Goal: Transaction & Acquisition: Purchase product/service

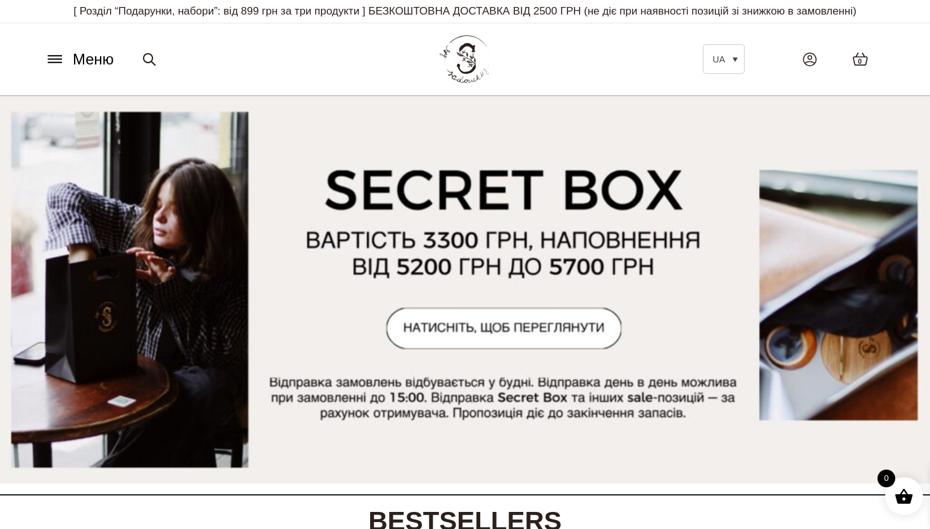
click at [81, 61] on span "Меню" at bounding box center [93, 59] width 41 height 23
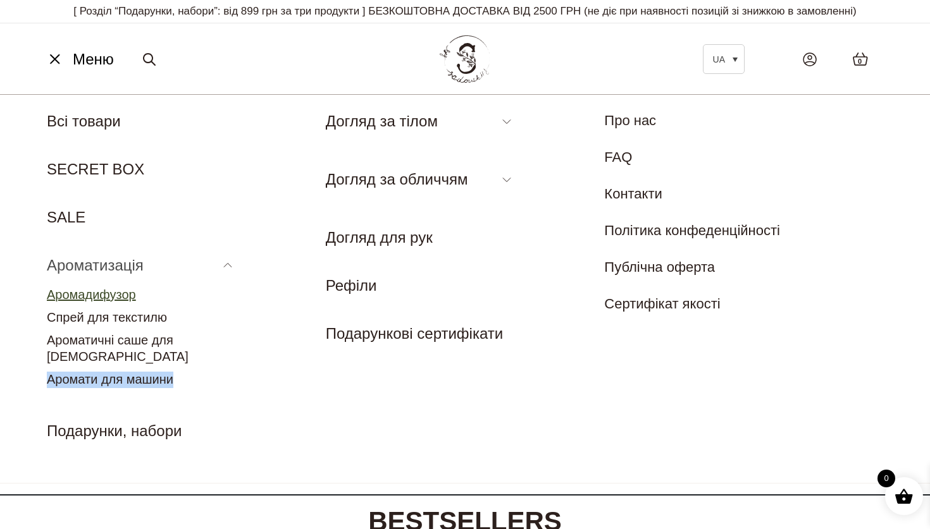
click at [99, 295] on link "Аромадифузор" at bounding box center [91, 295] width 89 height 14
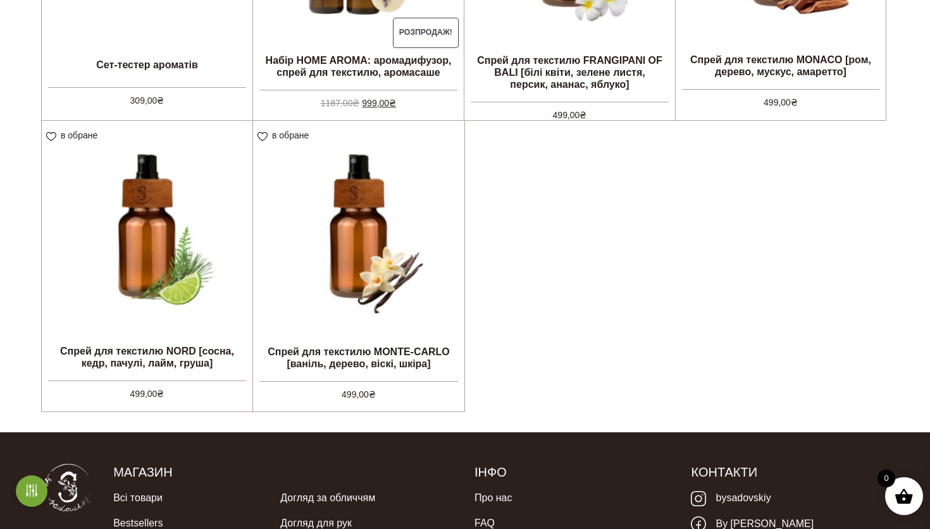
scroll to position [548, 0]
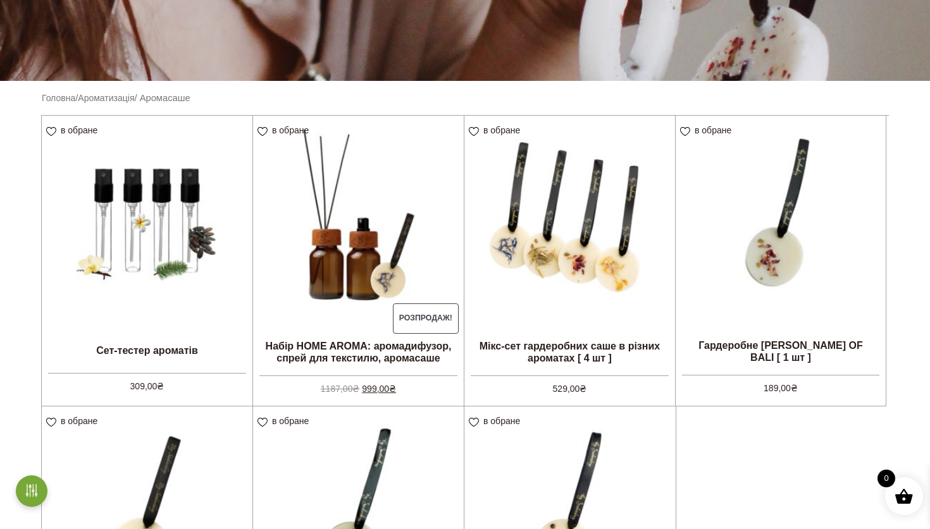
scroll to position [343, 0]
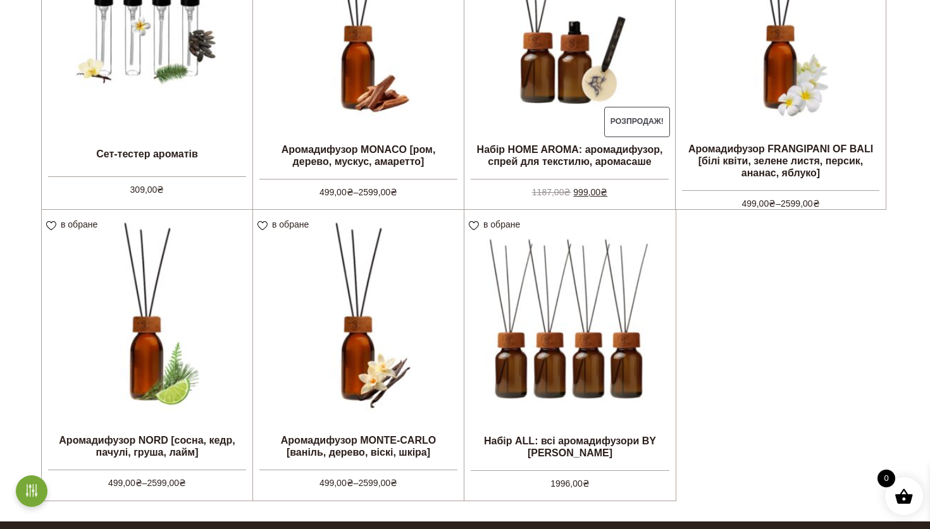
scroll to position [529, 0]
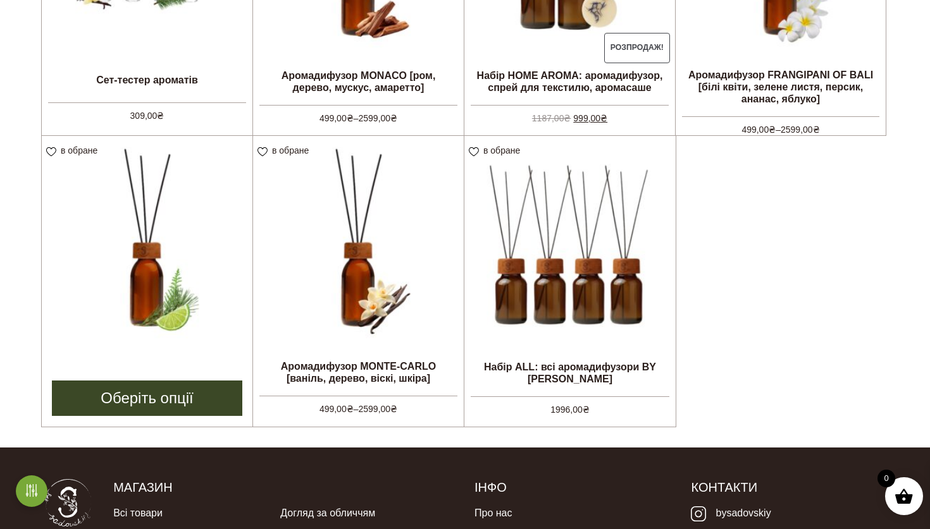
click at [130, 331] on img at bounding box center [147, 241] width 211 height 211
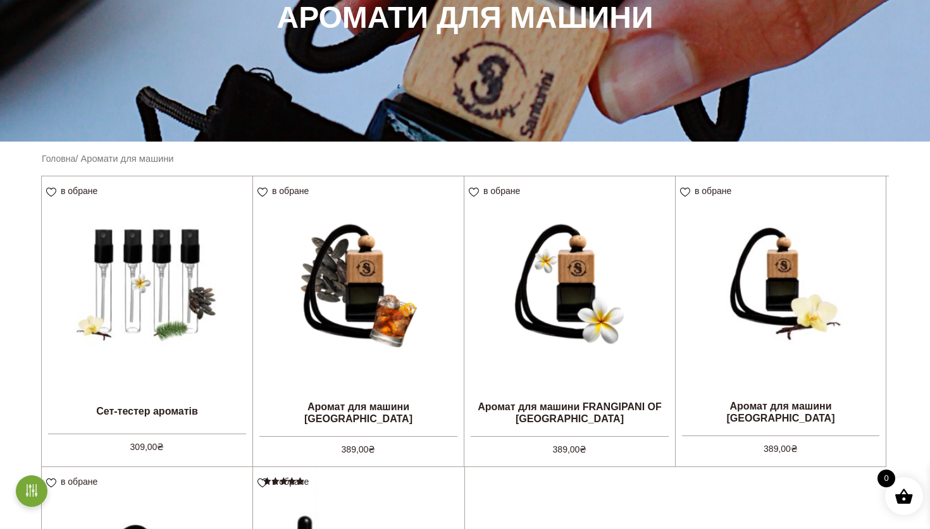
scroll to position [219, 0]
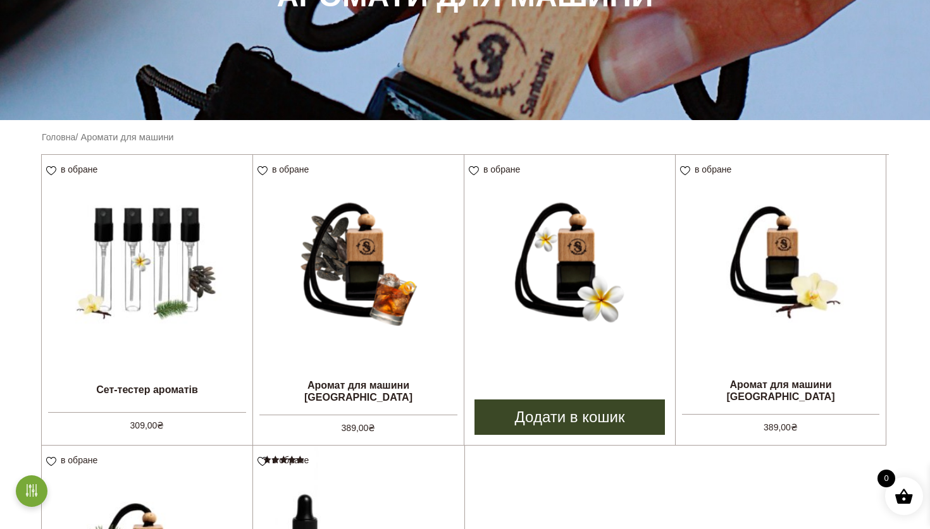
click at [581, 276] on img at bounding box center [569, 260] width 211 height 211
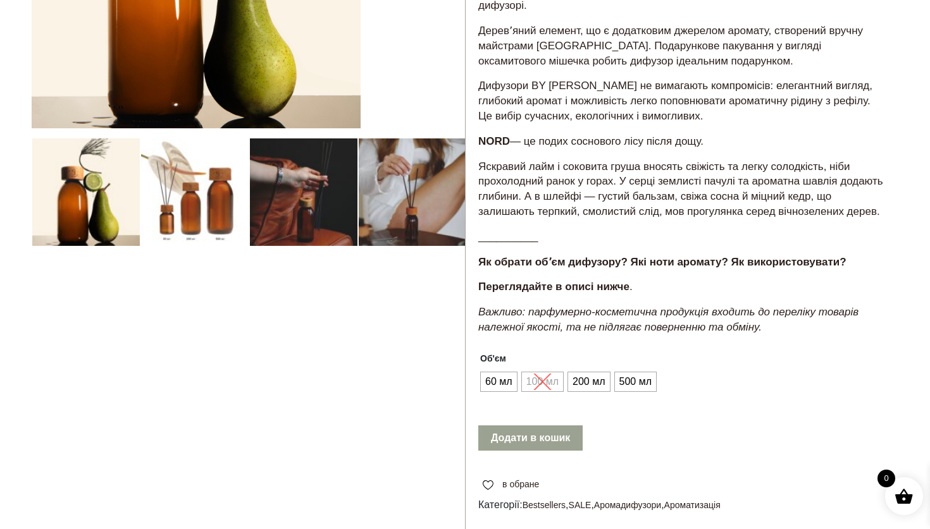
scroll to position [299, 0]
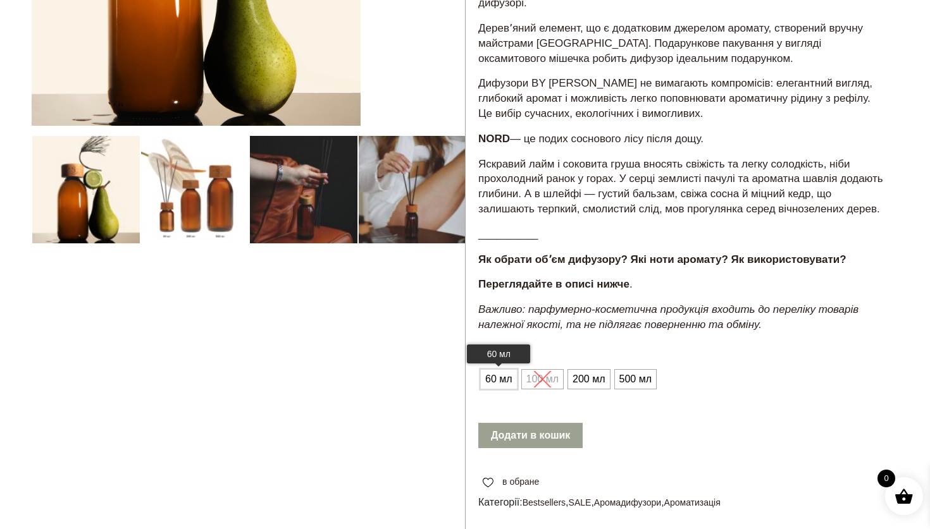
click at [507, 390] on span "60 мл" at bounding box center [499, 379] width 34 height 20
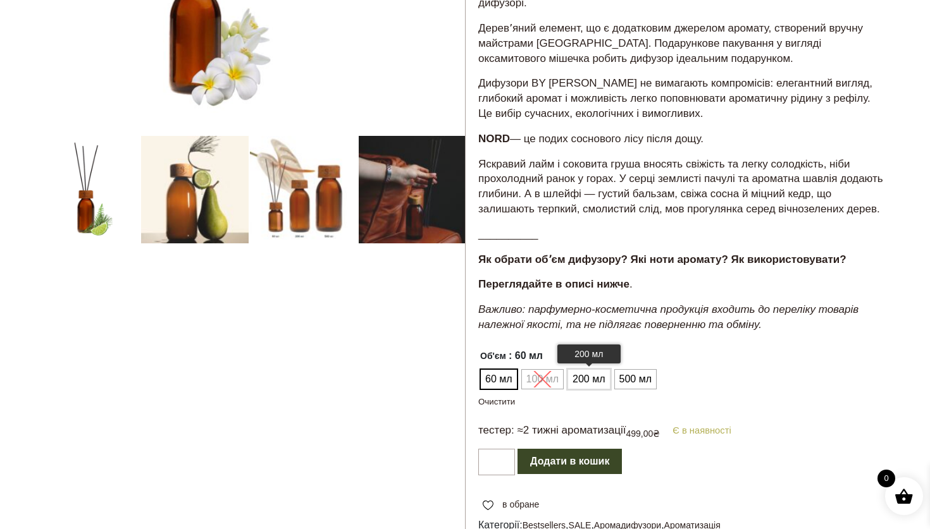
click at [581, 390] on span "200 мл" at bounding box center [588, 379] width 39 height 20
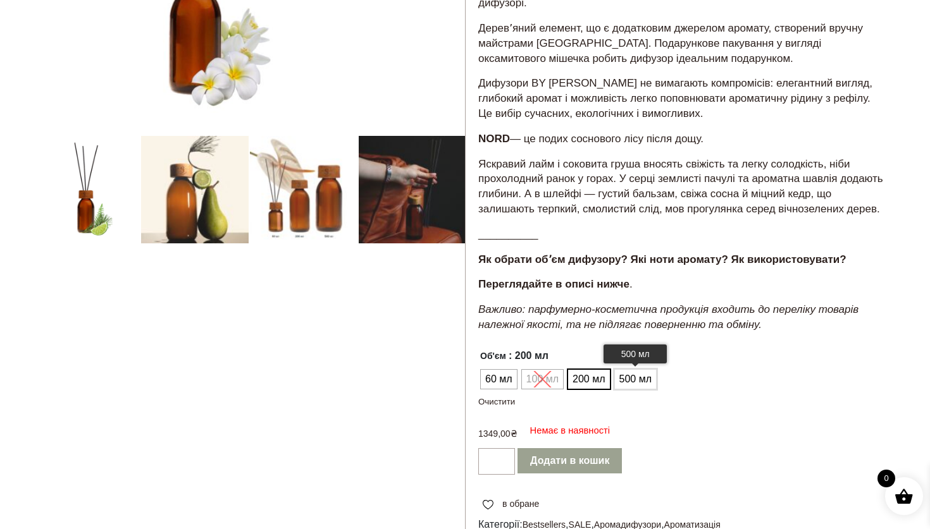
click at [619, 386] on span "500 мл" at bounding box center [635, 379] width 39 height 20
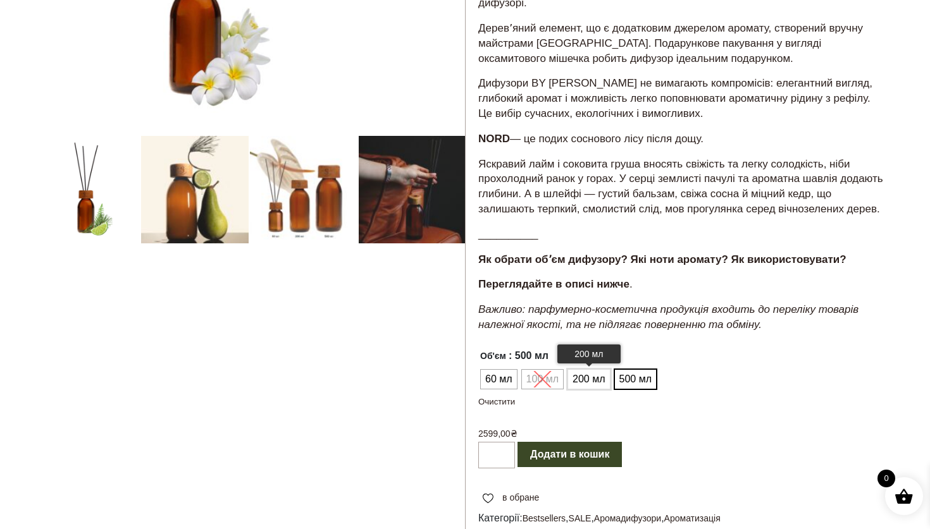
click at [582, 390] on span "200 мл" at bounding box center [588, 379] width 39 height 20
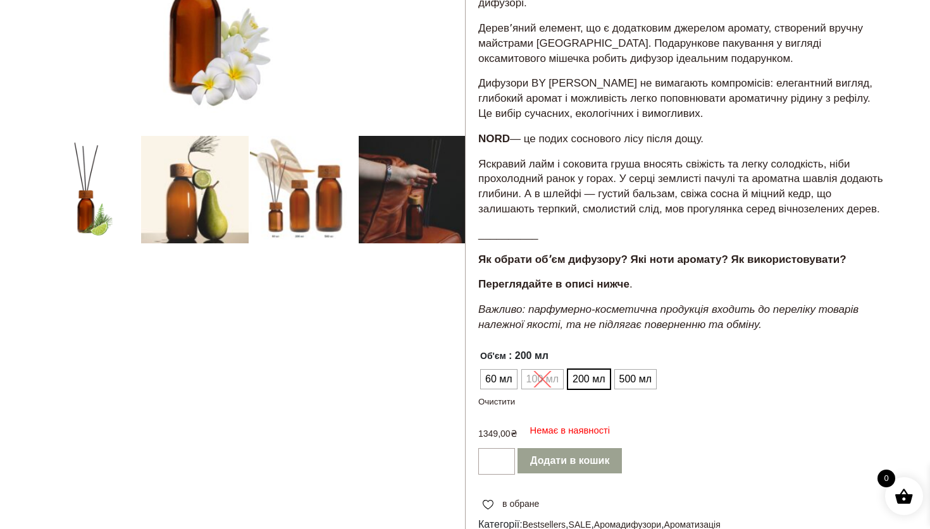
click at [553, 391] on ul "60 мл 100 мл 200 мл 500 мл" at bounding box center [567, 379] width 178 height 24
click at [546, 391] on ul "60 мл 100 мл 200 мл 500 мл" at bounding box center [567, 379] width 178 height 24
click at [596, 390] on span "200 мл" at bounding box center [588, 379] width 39 height 20
click at [639, 388] on span "500 мл" at bounding box center [635, 379] width 39 height 20
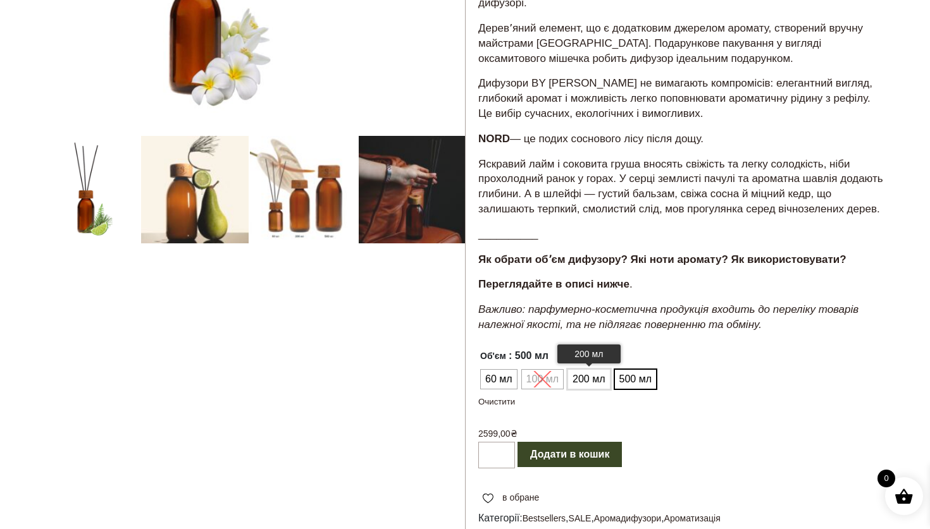
click at [584, 390] on span "200 мл" at bounding box center [588, 379] width 39 height 20
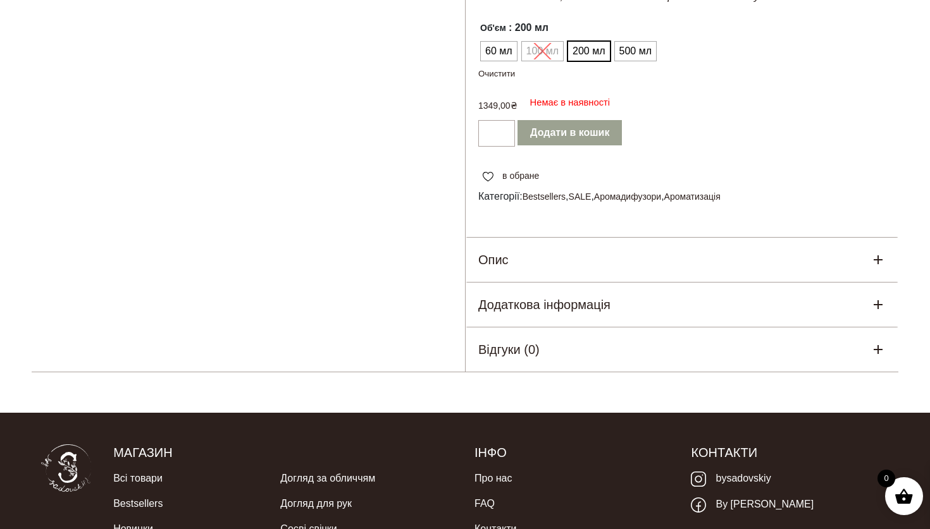
scroll to position [737, 0]
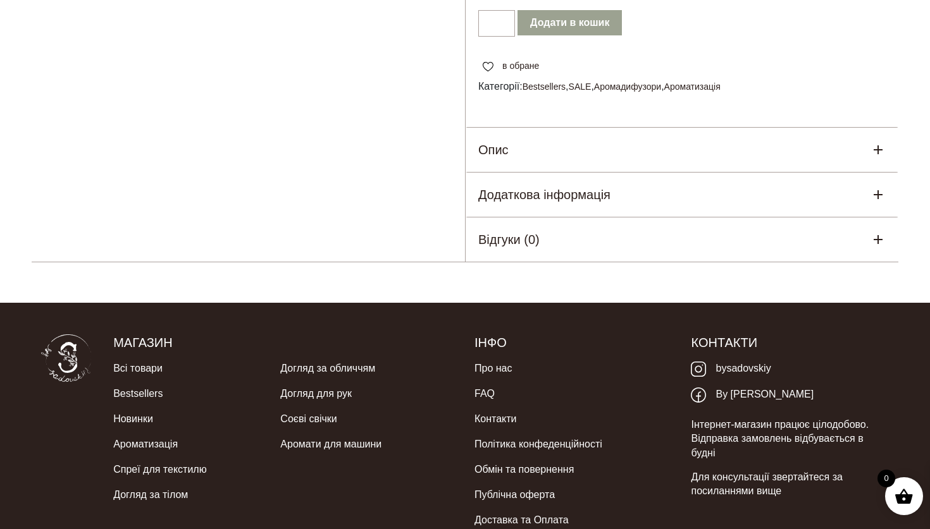
click at [618, 164] on div "Опис" at bounding box center [681, 150] width 433 height 44
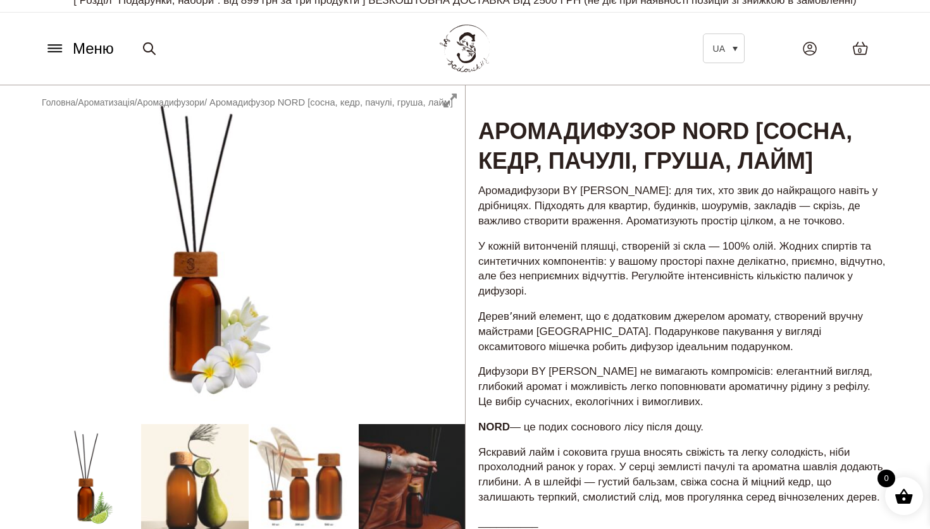
scroll to position [0, 0]
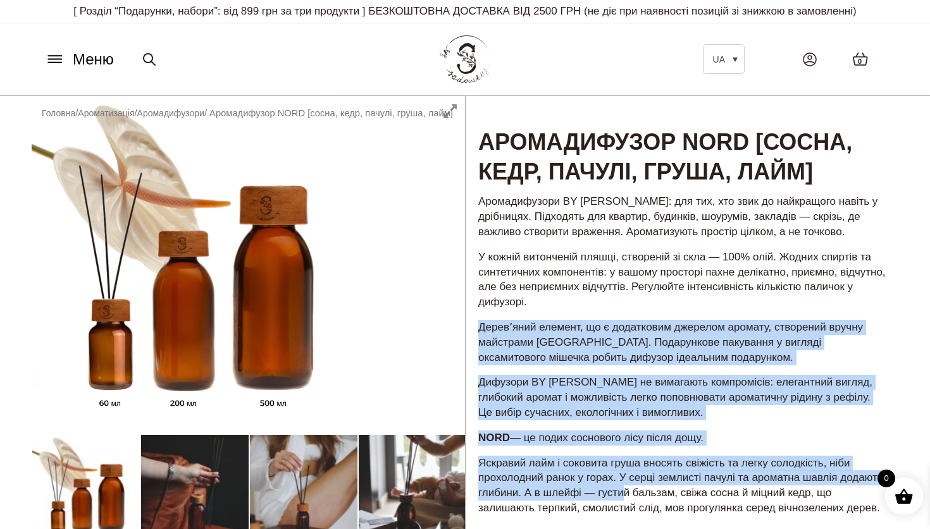
drag, startPoint x: 713, startPoint y: 317, endPoint x: 673, endPoint y: 497, distance: 184.6
click at [675, 498] on div "Аромадифузори BY SADOVSKIY: для тих, хто звик до найкращого навіть у дрібницях.…" at bounding box center [681, 418] width 433 height 450
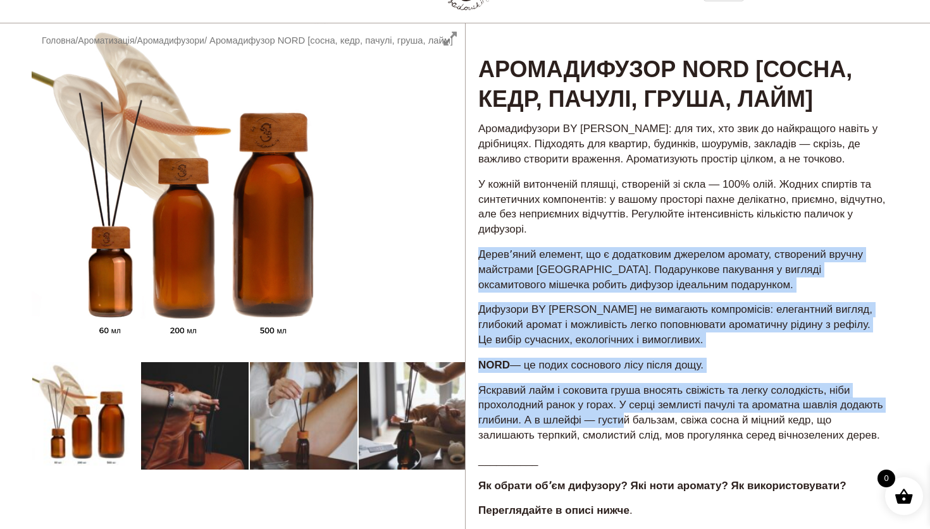
scroll to position [74, 0]
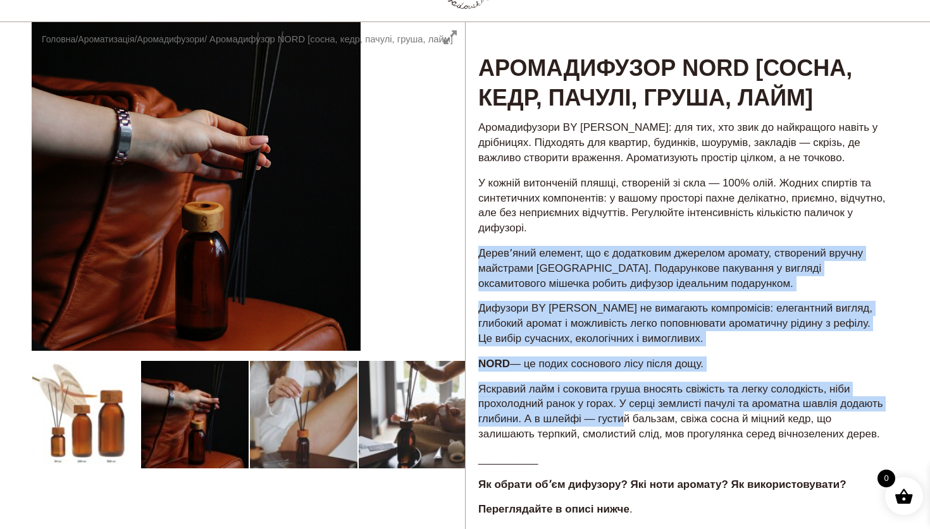
click at [646, 442] on p "Яскравий лайм і соковита груша вносять свіжість та легку солодкість, ніби прохо…" at bounding box center [681, 412] width 407 height 60
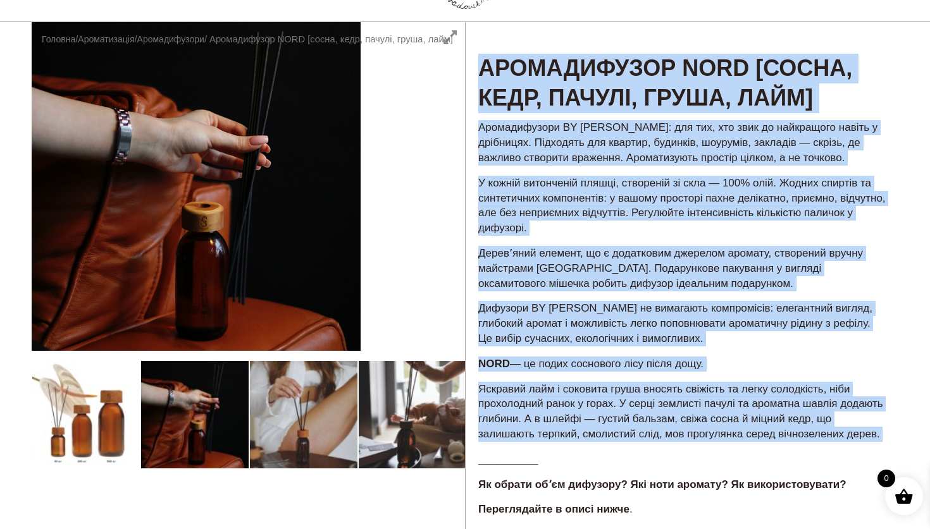
drag, startPoint x: 646, startPoint y: 452, endPoint x: 487, endPoint y: 56, distance: 425.9
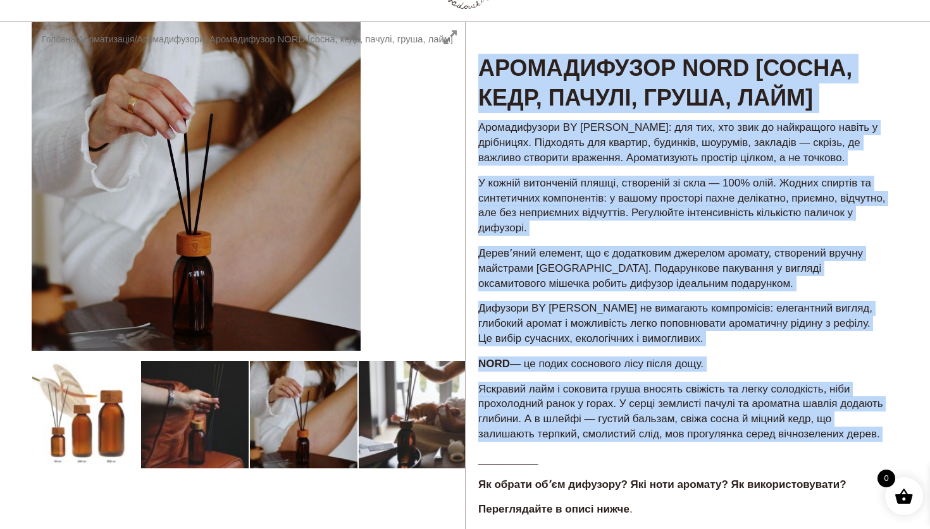
click at [487, 56] on h1 "Аромадифузор NORD [сосна, кедр, пачулі, груша, лайм]" at bounding box center [681, 68] width 433 height 92
drag, startPoint x: 482, startPoint y: 58, endPoint x: 805, endPoint y: 464, distance: 519.4
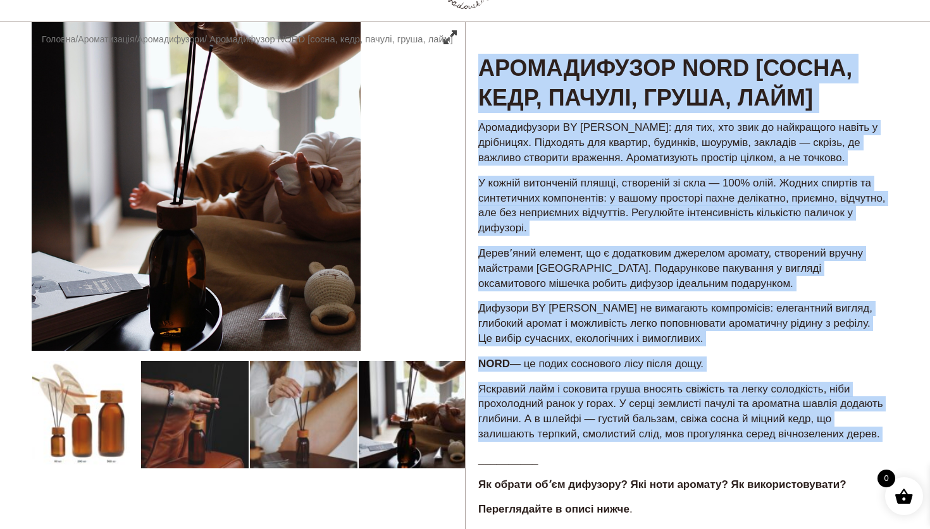
click at [805, 464] on div "Аромадифузори BY SADOVSKIY: для тих, хто звик до найкращого навіть у дрібницях.…" at bounding box center [681, 344] width 433 height 450
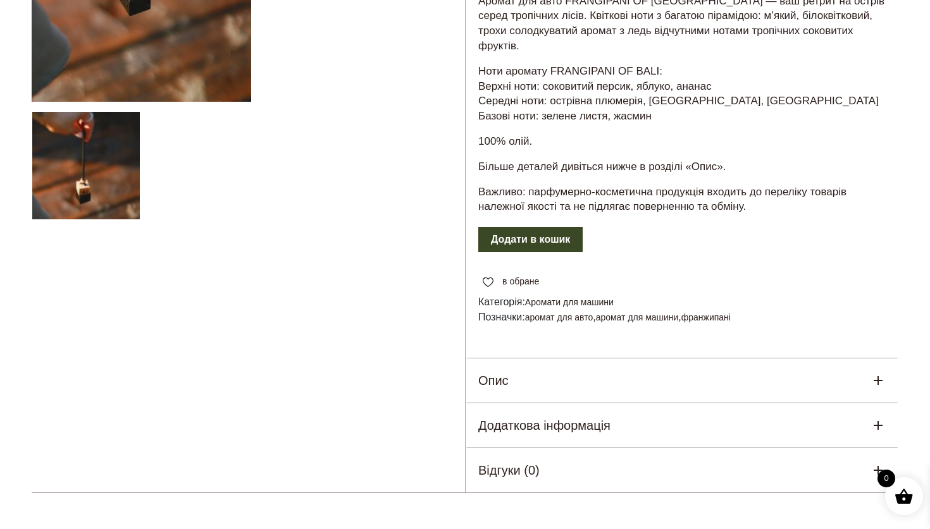
scroll to position [456, 0]
